Goal: Task Accomplishment & Management: Manage account settings

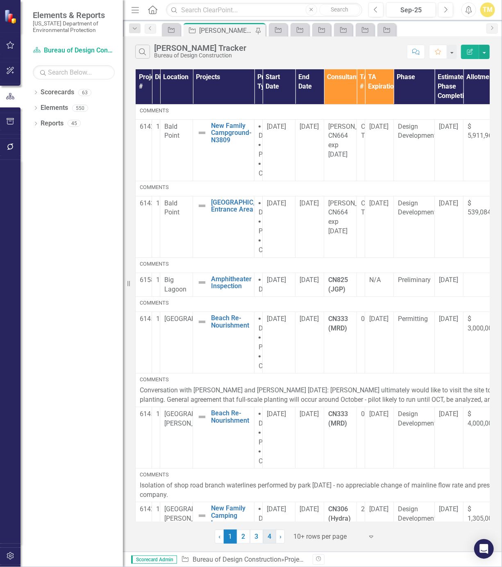
click at [267, 542] on link "4" at bounding box center [269, 536] width 13 height 14
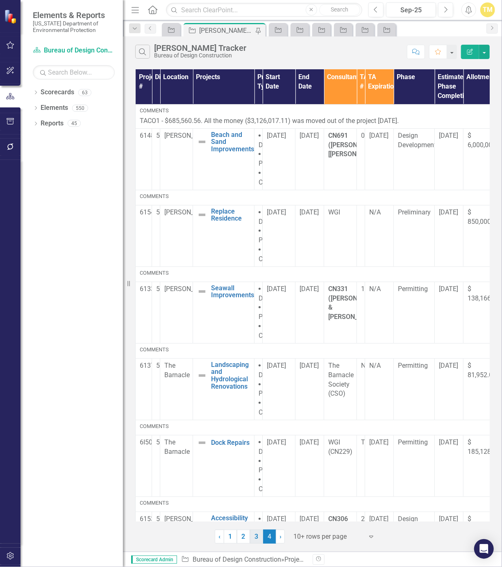
click at [259, 538] on link "3" at bounding box center [256, 536] width 13 height 14
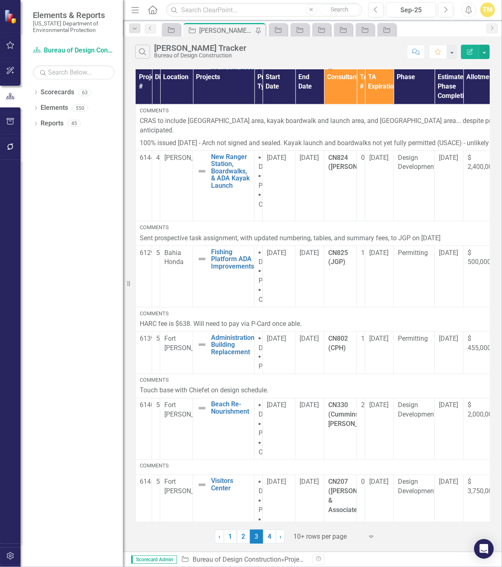
scroll to position [442, 252]
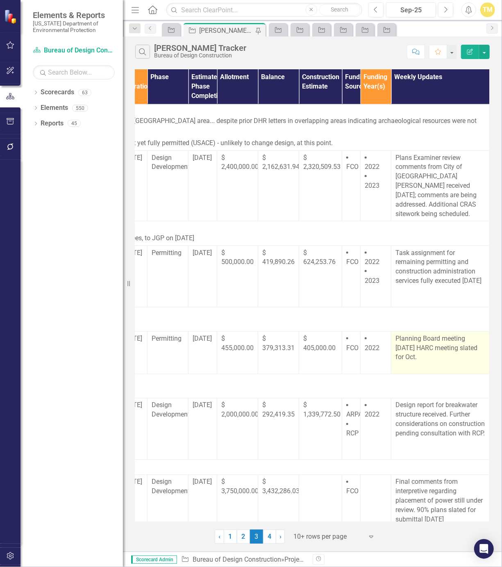
click at [420, 334] on p "Planning Board meeting [DATE] HARC meeting slated for Oct." at bounding box center [440, 348] width 90 height 28
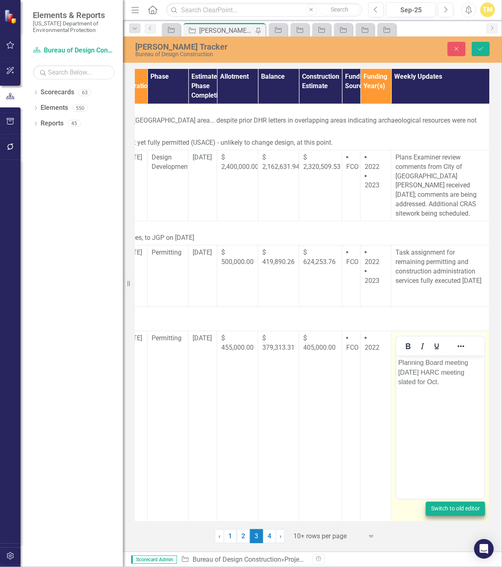
scroll to position [0, 0]
click at [421, 373] on p "Planning Board meeting [DATE] HARC meeting slated for Oct." at bounding box center [440, 372] width 84 height 30
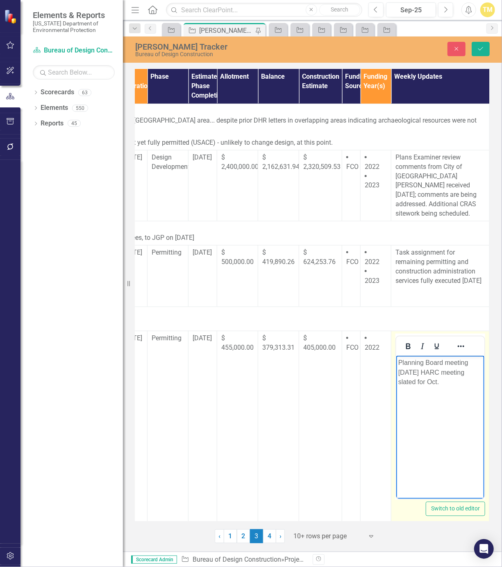
click at [418, 374] on p "Planning Board meeting [DATE] HARC meeting slated for Oct." at bounding box center [440, 372] width 84 height 30
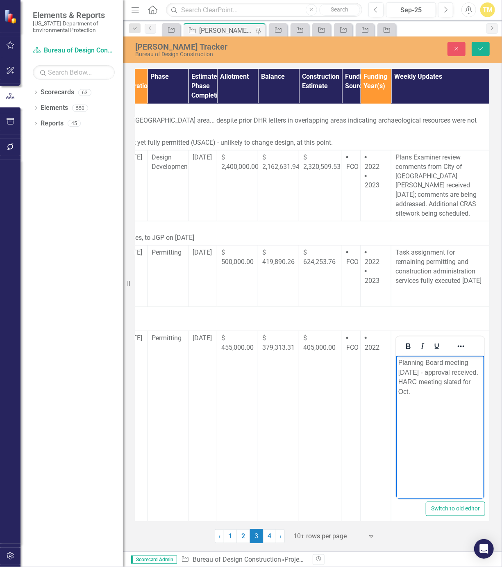
click at [84, 490] on div "Dropdown Scorecards 63 Dropdown [US_STATE] Department of Environmental Protecti…" at bounding box center [71, 326] width 102 height 481
click at [29, 490] on div "Dropdown Scorecards 63 Dropdown [US_STATE] Department of Environmental Protecti…" at bounding box center [71, 326] width 102 height 481
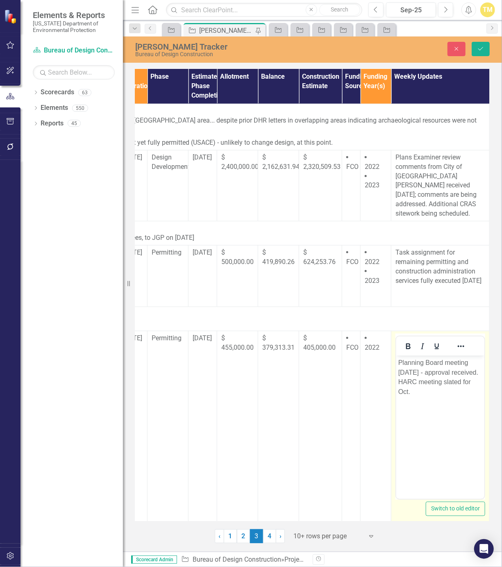
click at [400, 391] on p "Planning Board meeting [DATE] - approval received. HARC meeting slated for Oct." at bounding box center [440, 376] width 84 height 39
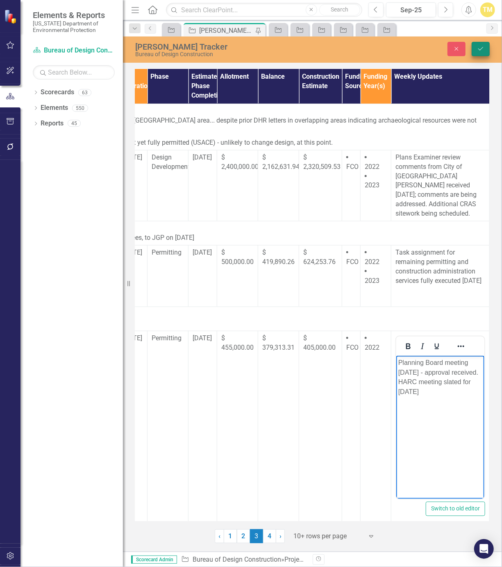
click at [475, 52] on button "Save" at bounding box center [481, 49] width 18 height 14
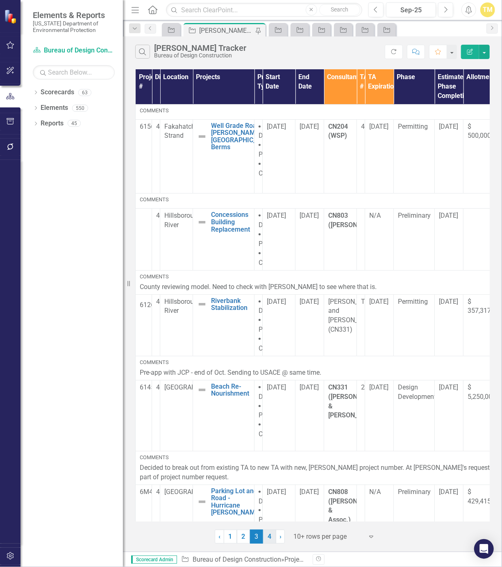
click at [269, 534] on link "4" at bounding box center [269, 536] width 13 height 14
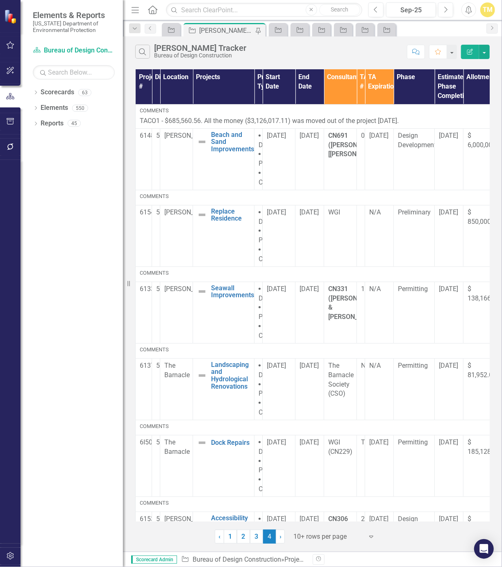
click at [134, 12] on icon "Menu" at bounding box center [135, 9] width 11 height 9
